Goal: Task Accomplishment & Management: Complete application form

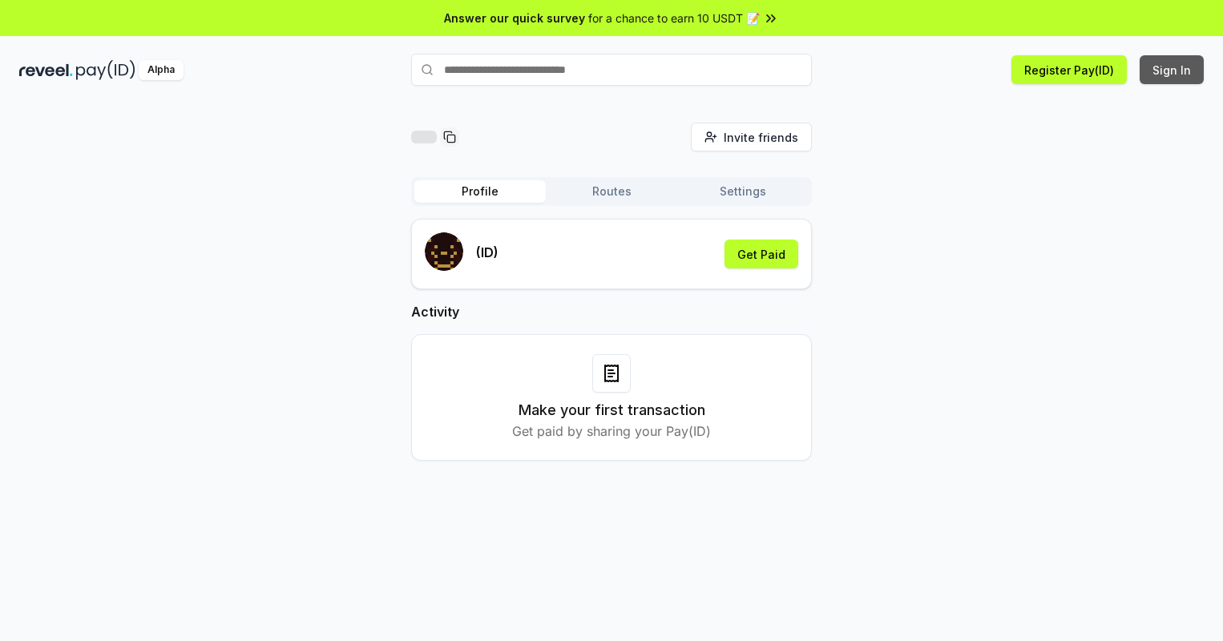
click at [1172, 70] on button "Sign In" at bounding box center [1171, 69] width 64 height 29
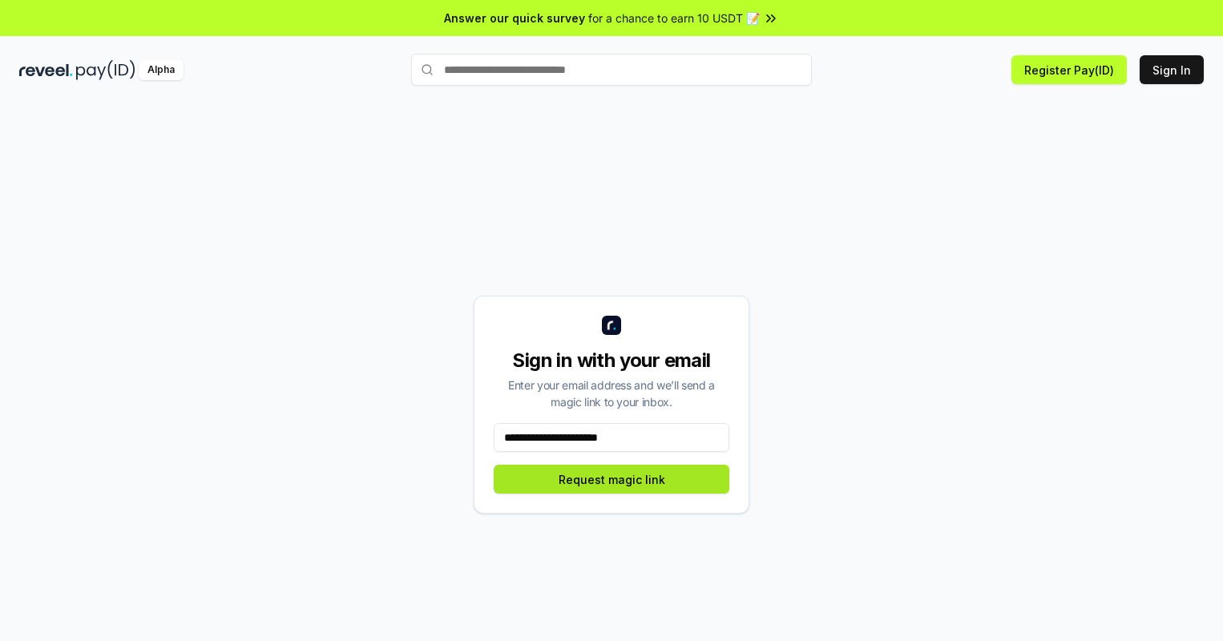
type input "**********"
click at [611, 479] on button "Request magic link" at bounding box center [612, 479] width 236 height 29
